Goal: Task Accomplishment & Management: Complete application form

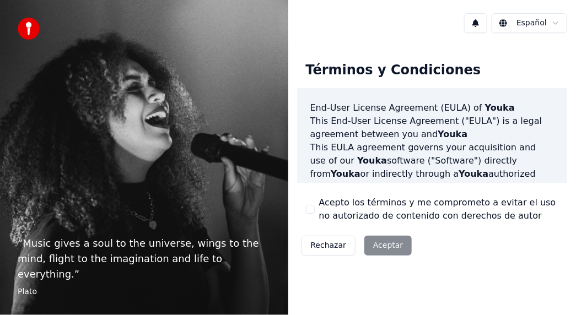
click at [378, 246] on div "Rechazar Aceptar" at bounding box center [357, 245] width 120 height 29
click at [381, 246] on div "Rechazar Aceptar" at bounding box center [357, 245] width 120 height 29
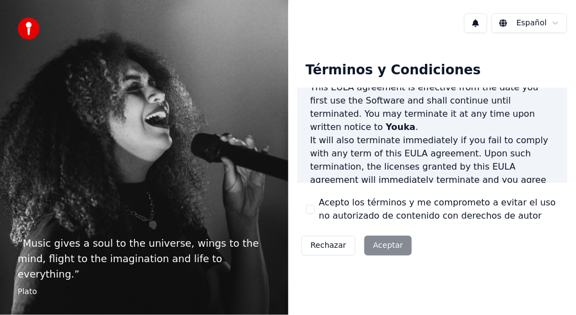
scroll to position [963, 0]
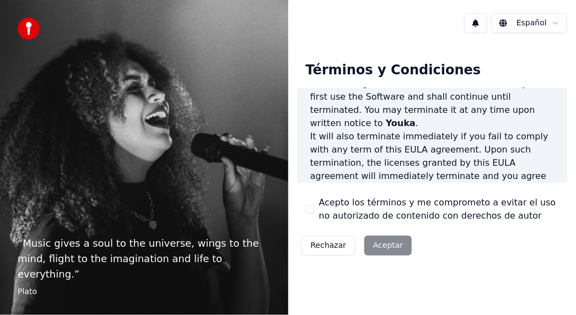
click at [375, 247] on div "Rechazar Aceptar" at bounding box center [357, 245] width 120 height 29
click at [348, 205] on label "Acepto los términos y me comprometo a evitar el uso no autorizado de contenido …" at bounding box center [439, 209] width 240 height 26
click at [315, 205] on button "Acepto los términos y me comprometo a evitar el uso no autorizado de contenido …" at bounding box center [310, 209] width 9 height 9
click at [386, 247] on button "Aceptar" at bounding box center [387, 246] width 47 height 20
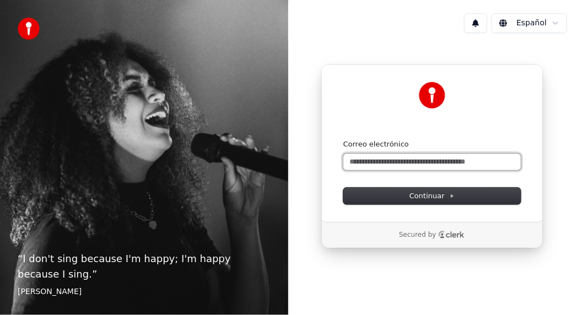
click at [419, 160] on input "Correo electrónico" at bounding box center [431, 162] width 177 height 17
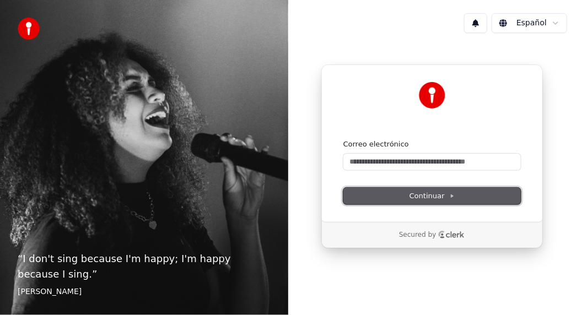
click at [432, 196] on span "Continuar" at bounding box center [431, 196] width 45 height 10
click at [362, 199] on button "Continuar" at bounding box center [431, 196] width 177 height 17
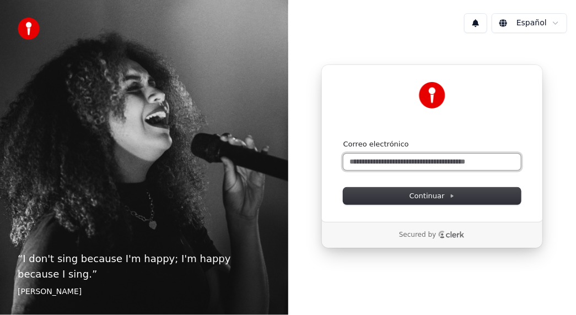
click at [395, 160] on input "Correo electrónico" at bounding box center [431, 162] width 177 height 17
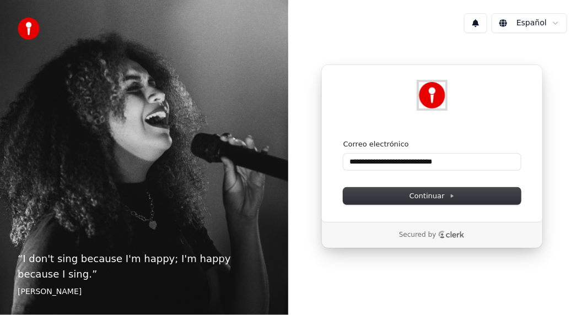
type input "**********"
click at [428, 91] on img at bounding box center [432, 95] width 26 height 26
